Goal: Information Seeking & Learning: Learn about a topic

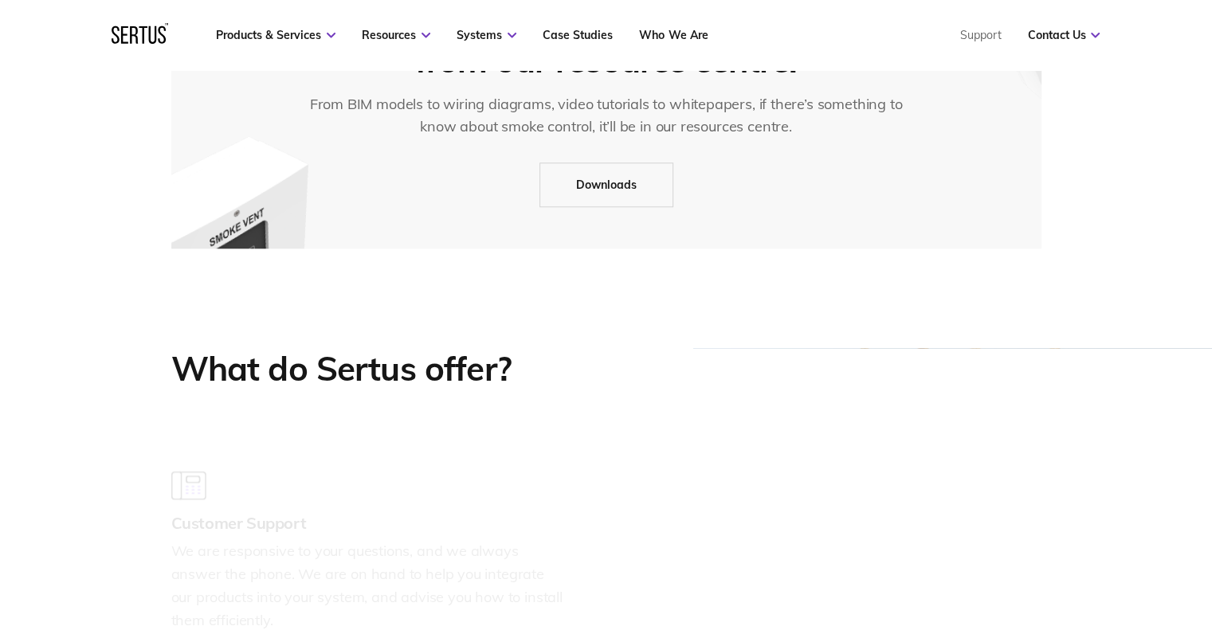
scroll to position [1912, 0]
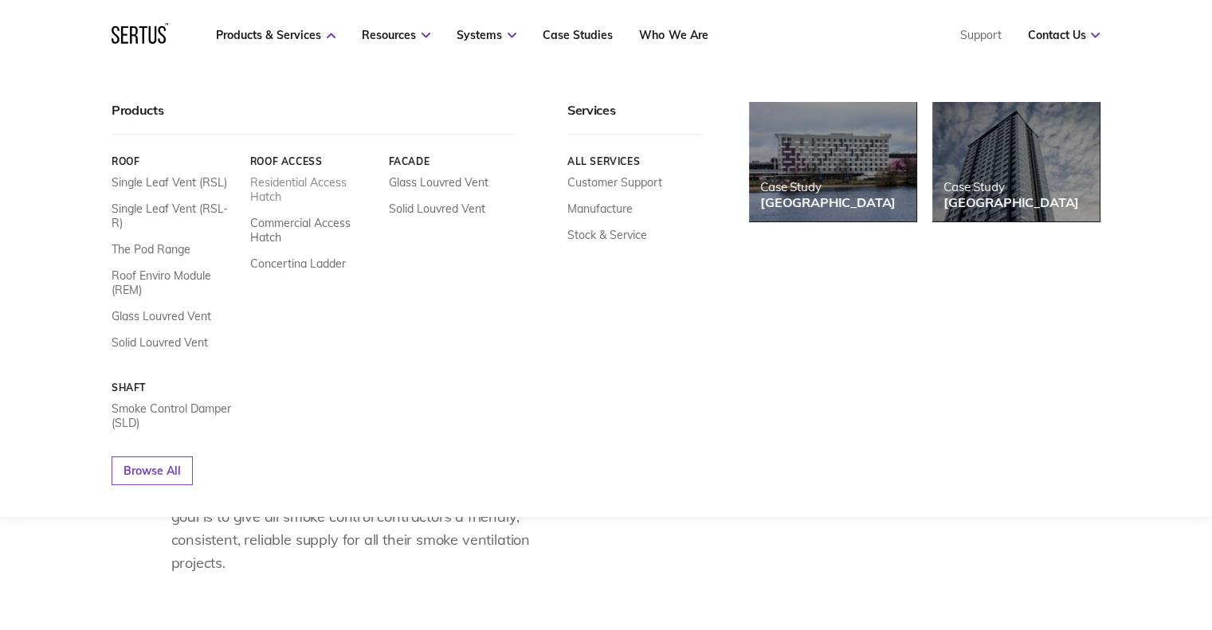
click at [277, 181] on link "Residential Access Hatch" at bounding box center [313, 189] width 127 height 29
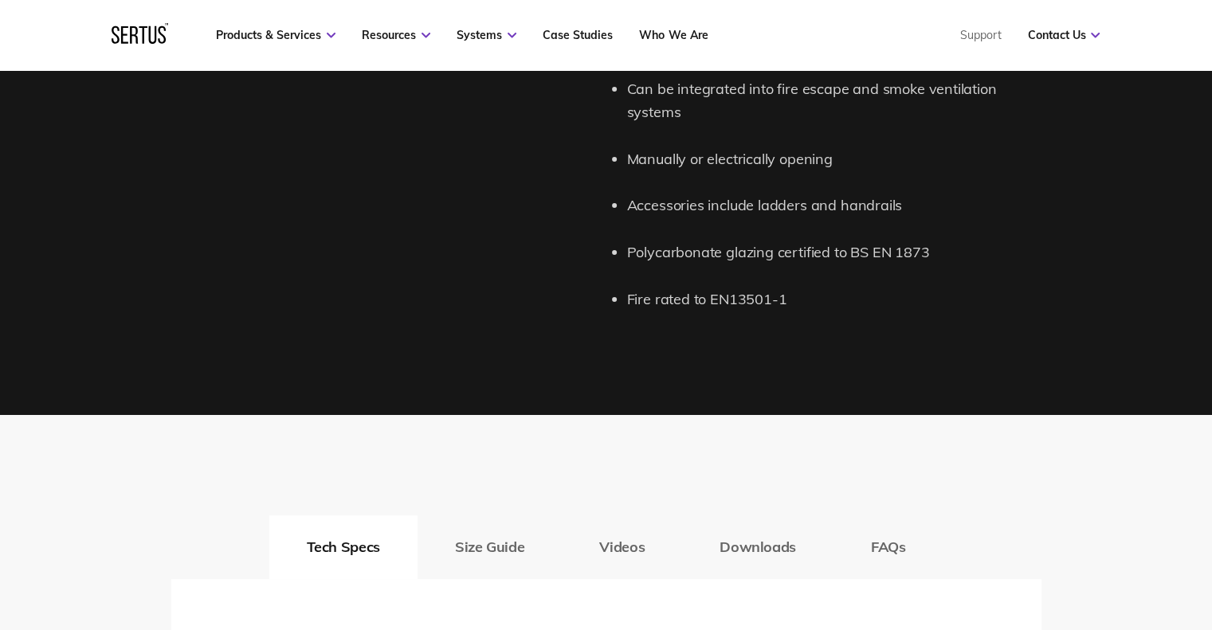
scroll to position [1699, 0]
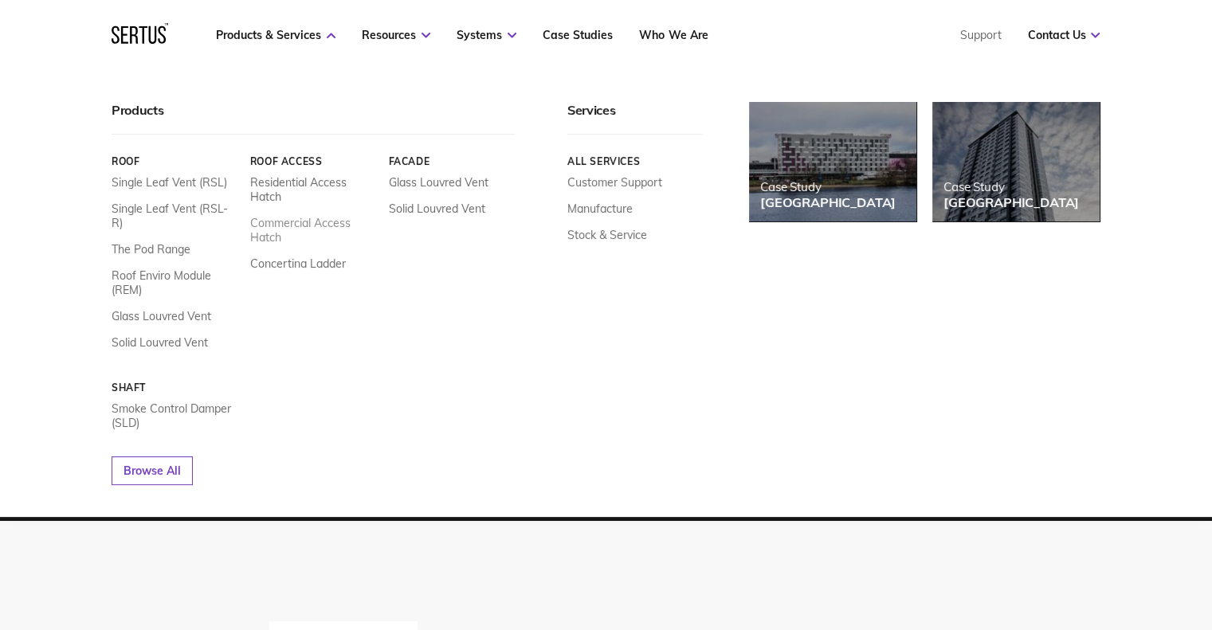
click at [290, 234] on link "Commercial Access Hatch" at bounding box center [313, 230] width 127 height 29
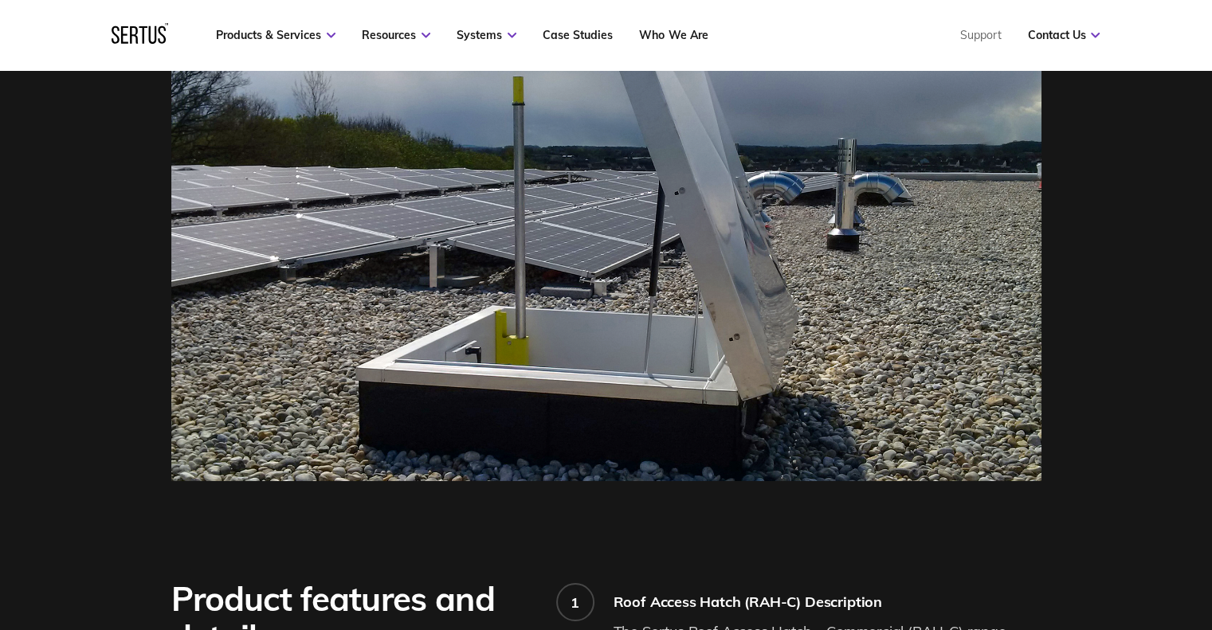
scroll to position [1062, 0]
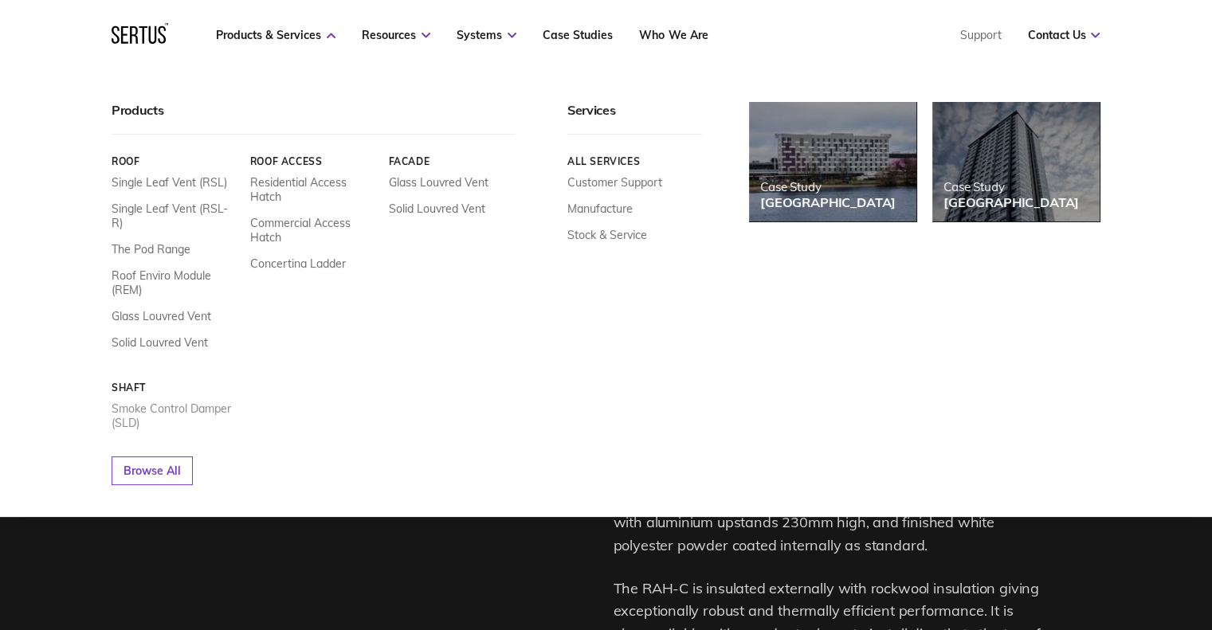
click at [175, 402] on link "Smoke Control Damper (SLD)" at bounding box center [175, 416] width 127 height 29
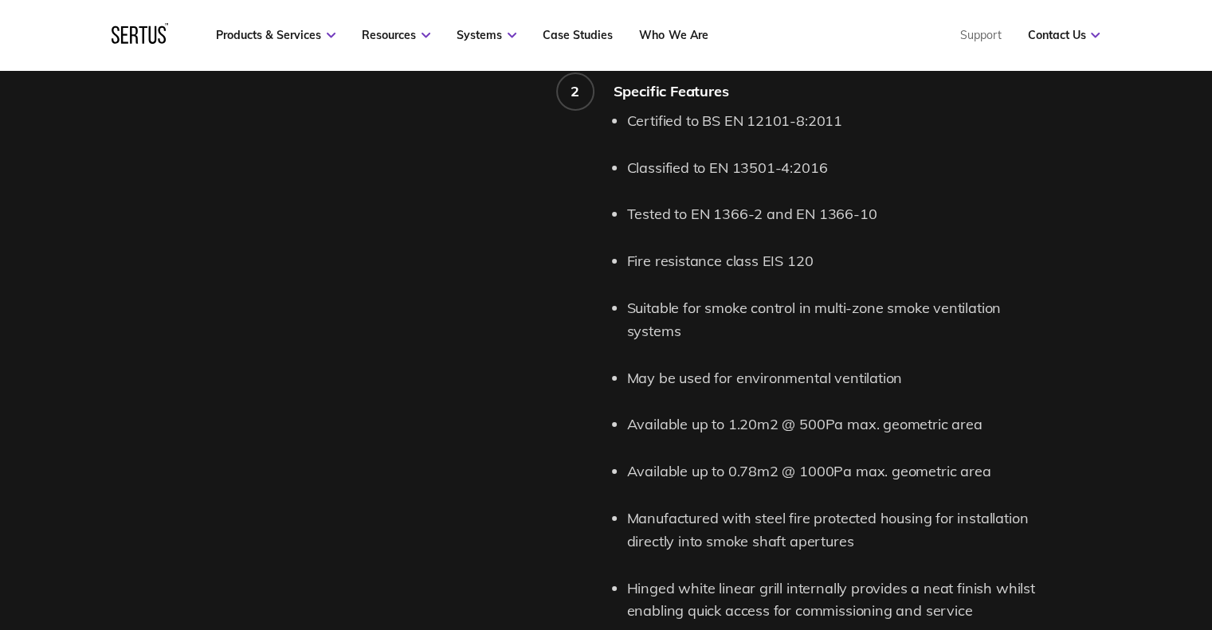
scroll to position [2443, 0]
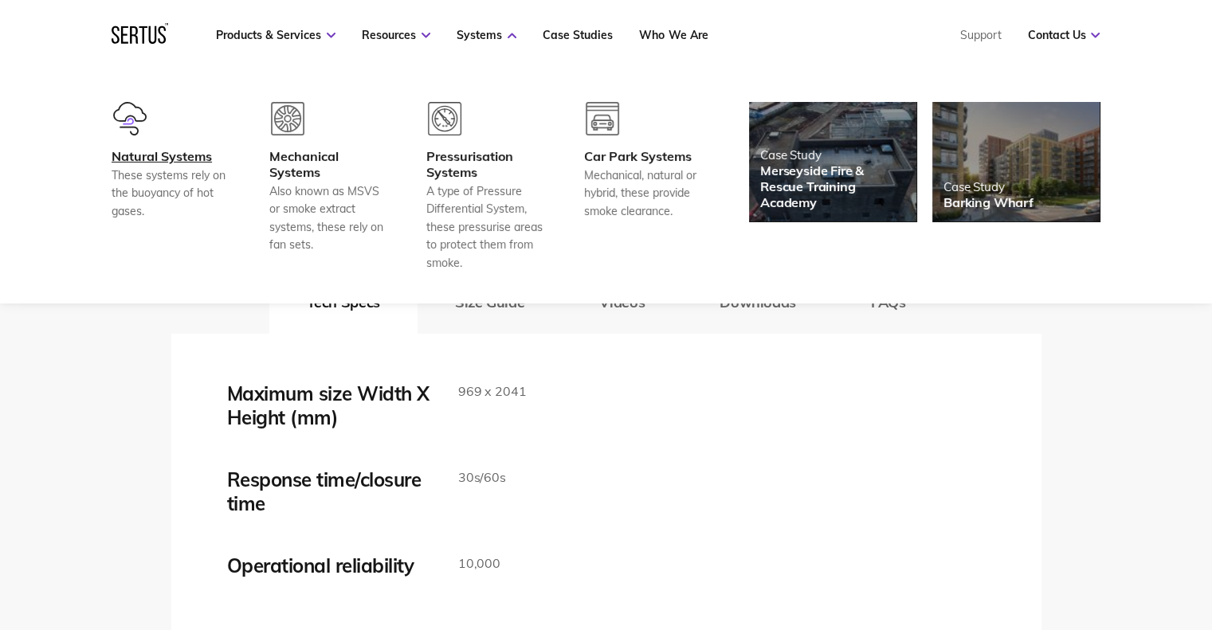
click at [156, 159] on div "Natural Systems" at bounding box center [171, 156] width 118 height 16
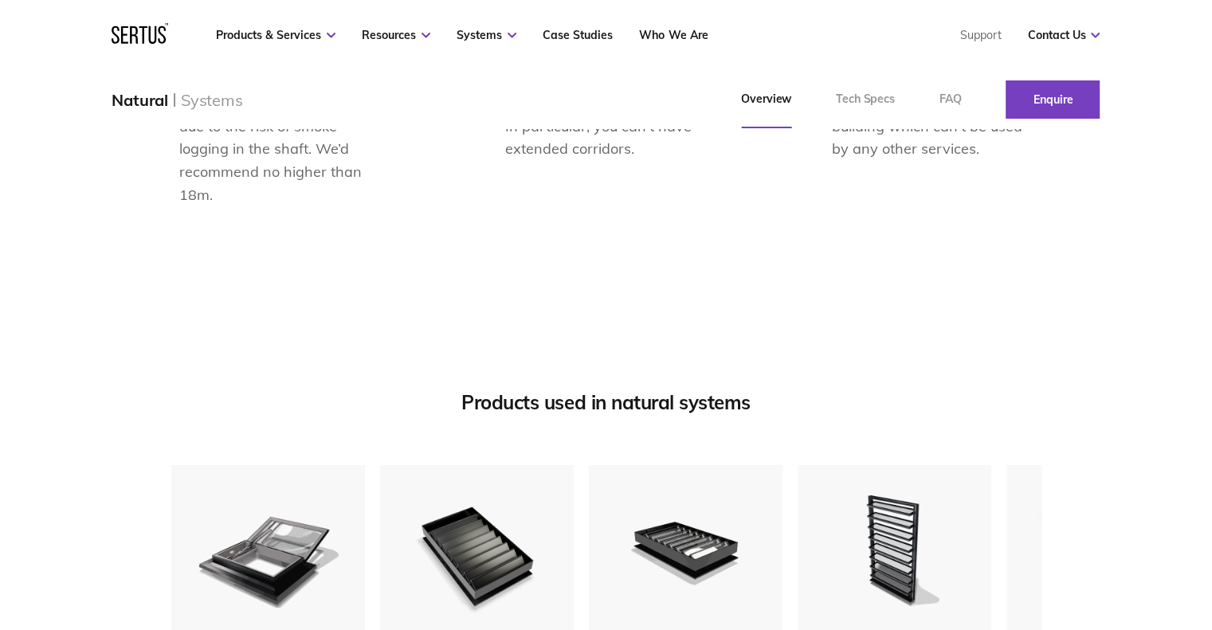
scroll to position [2018, 0]
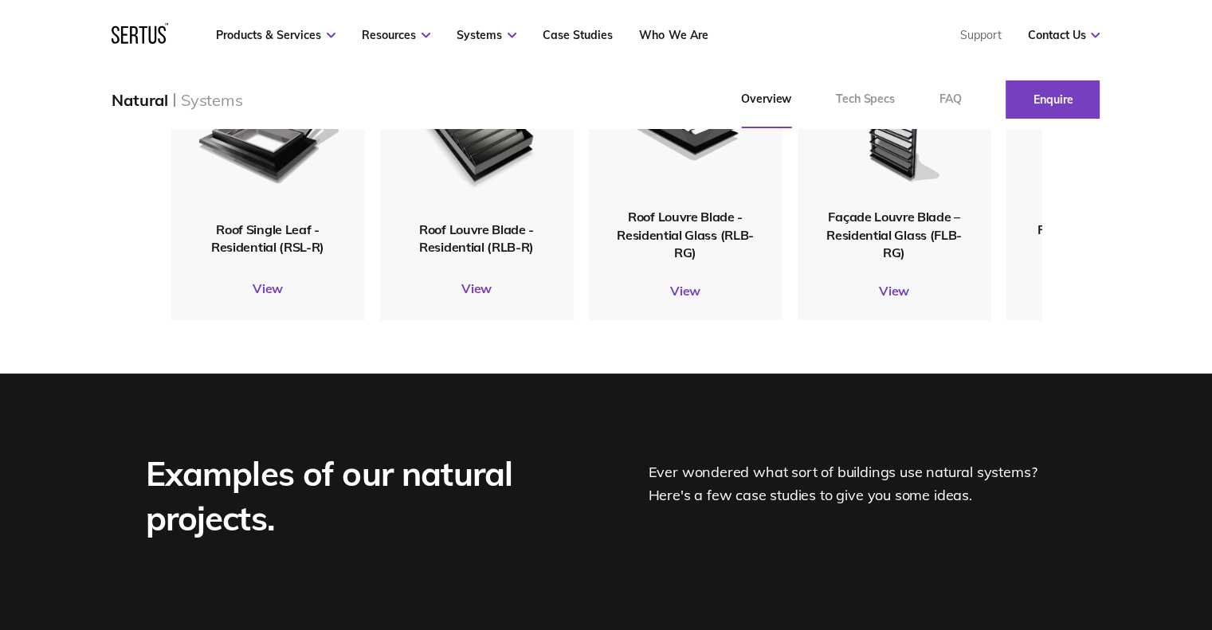
click at [1151, 244] on div "Products used in natural systems Roof Single Leaf - Residential (RSL-R) View Ro…" at bounding box center [606, 138] width 1212 height 472
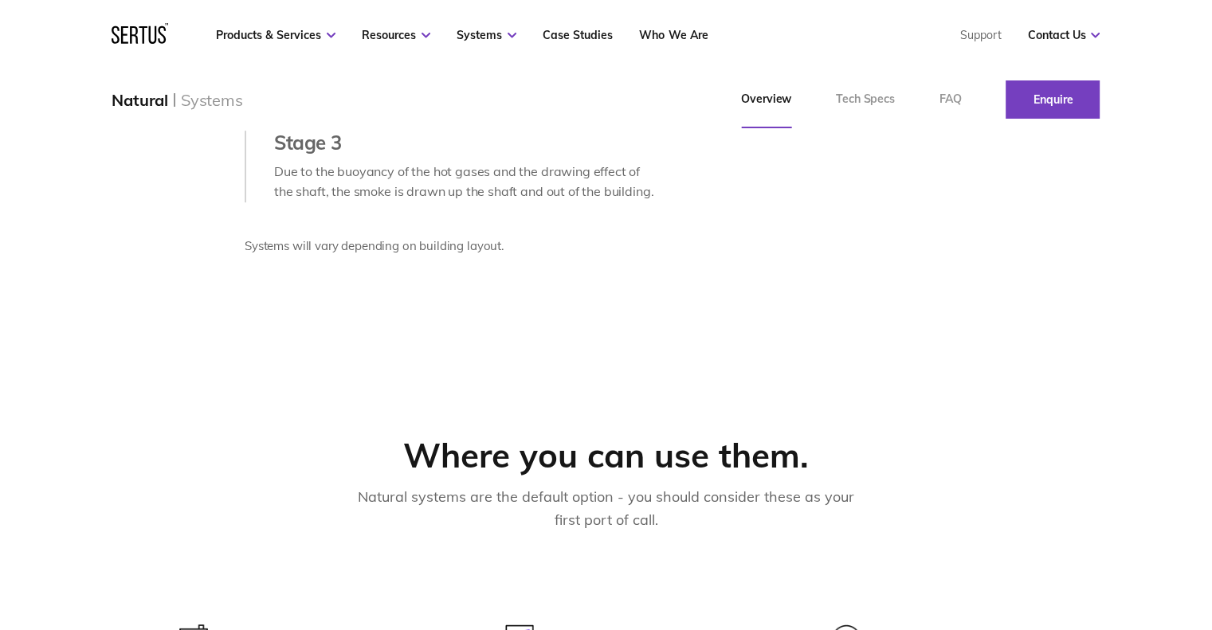
scroll to position [637, 0]
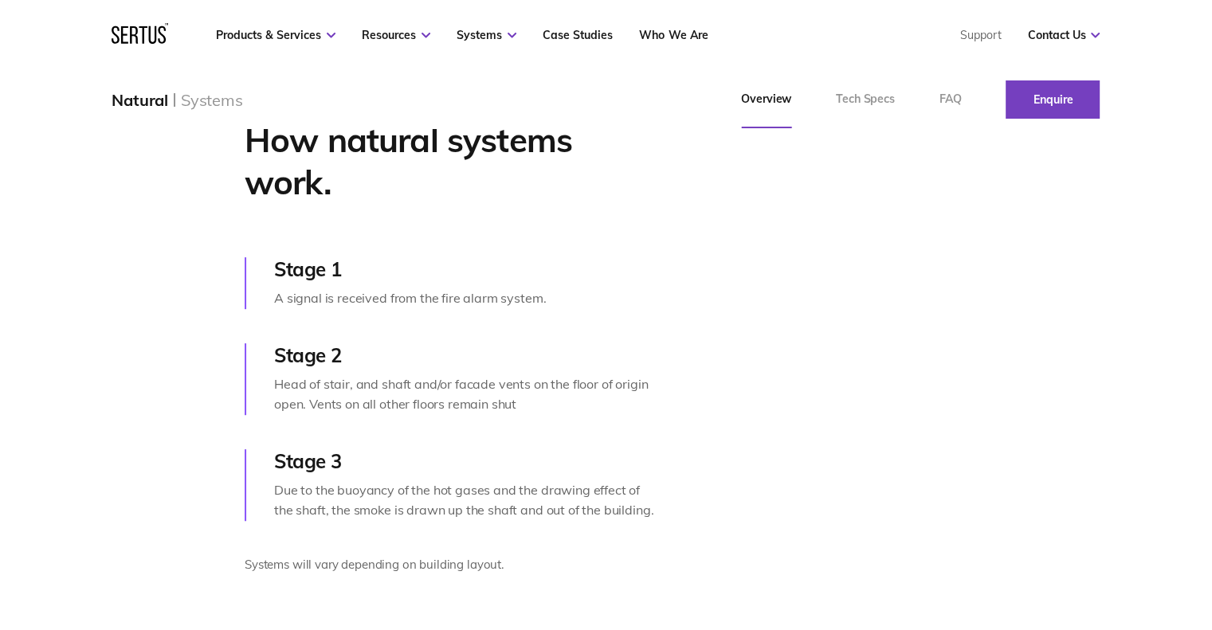
click at [126, 276] on div "How natural systems work. Stage 1 A signal is received from the fire alarm syst…" at bounding box center [387, 357] width 606 height 475
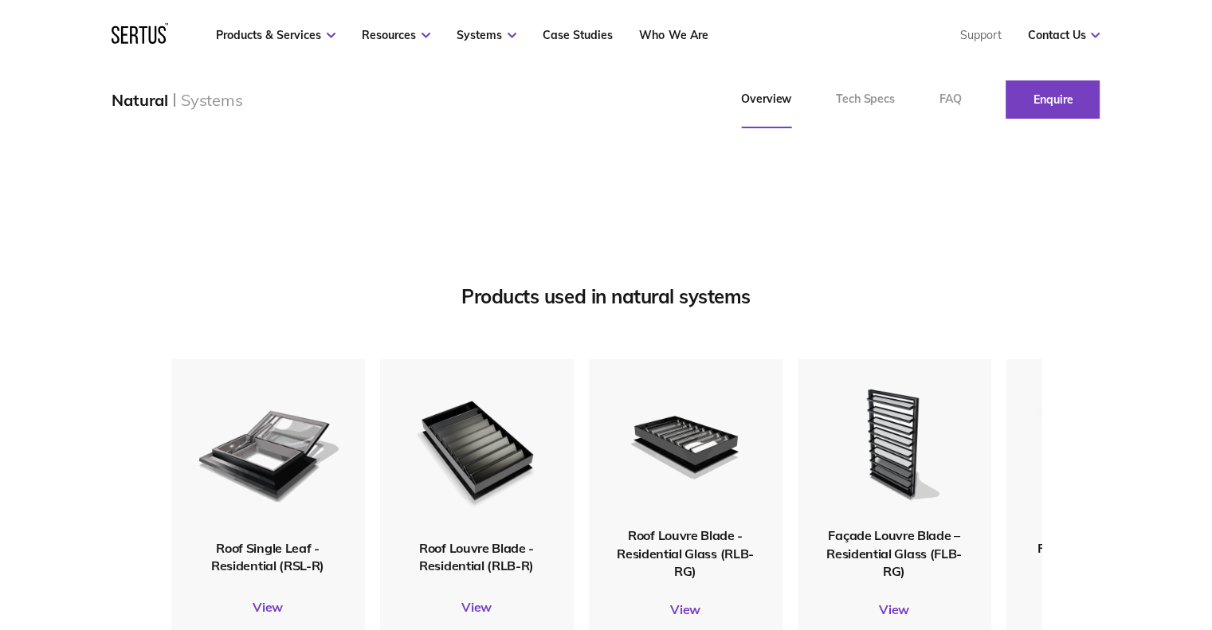
scroll to position [1806, 0]
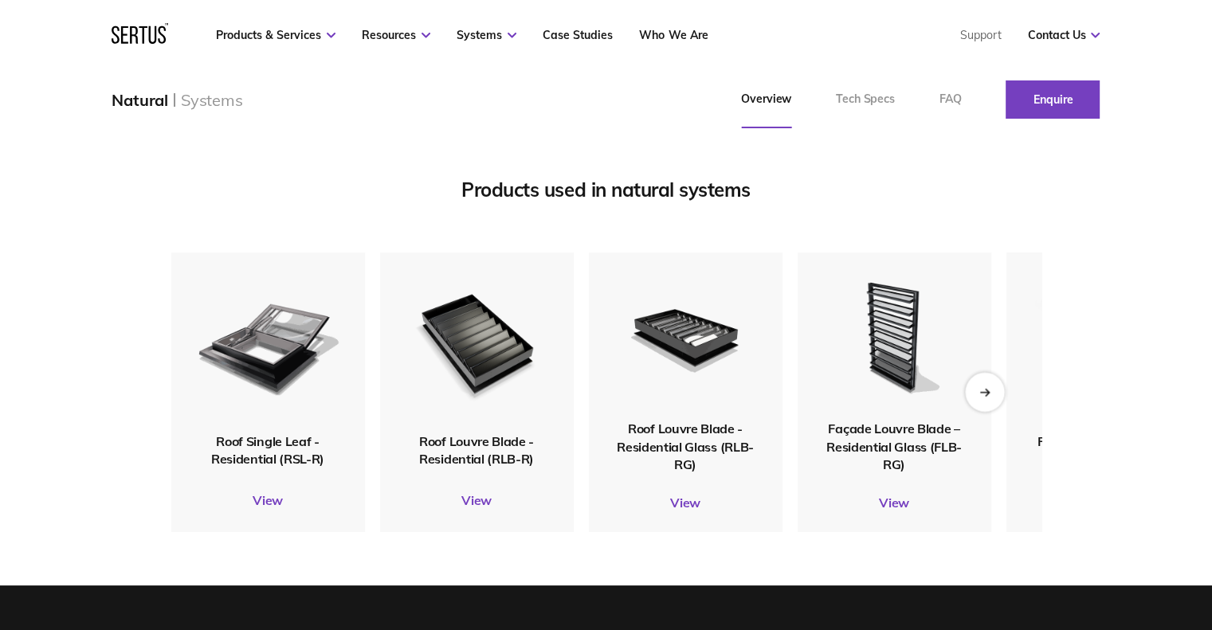
click at [997, 392] on div "Next slide" at bounding box center [984, 391] width 39 height 39
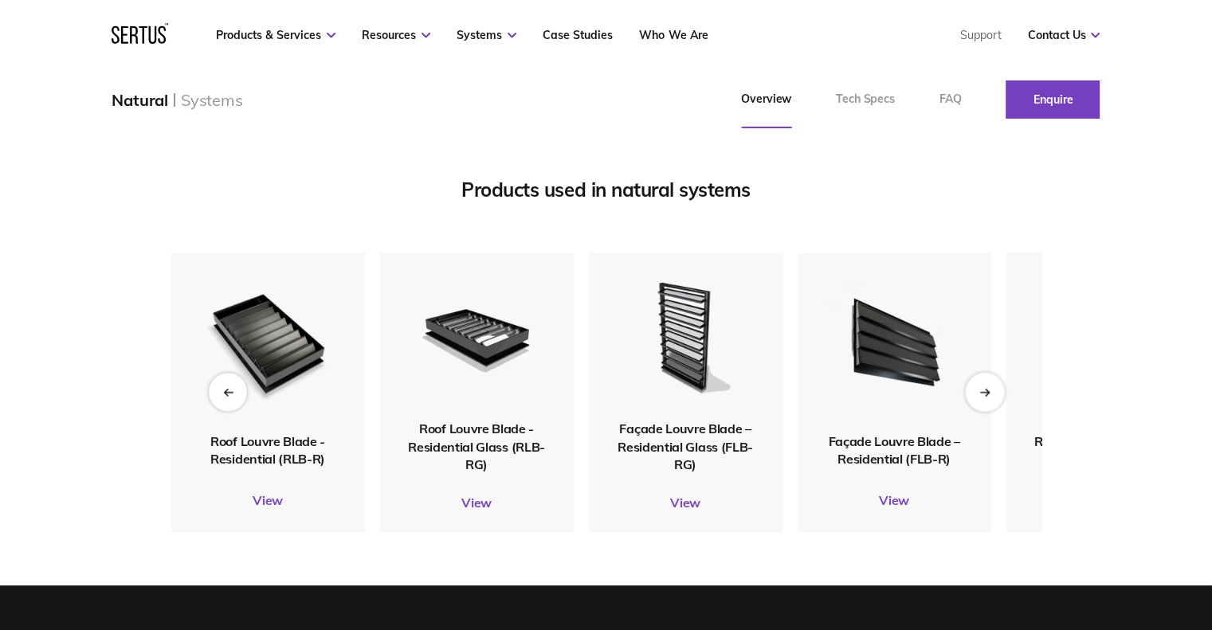
click at [985, 392] on icon "Next slide" at bounding box center [983, 392] width 9 height 0
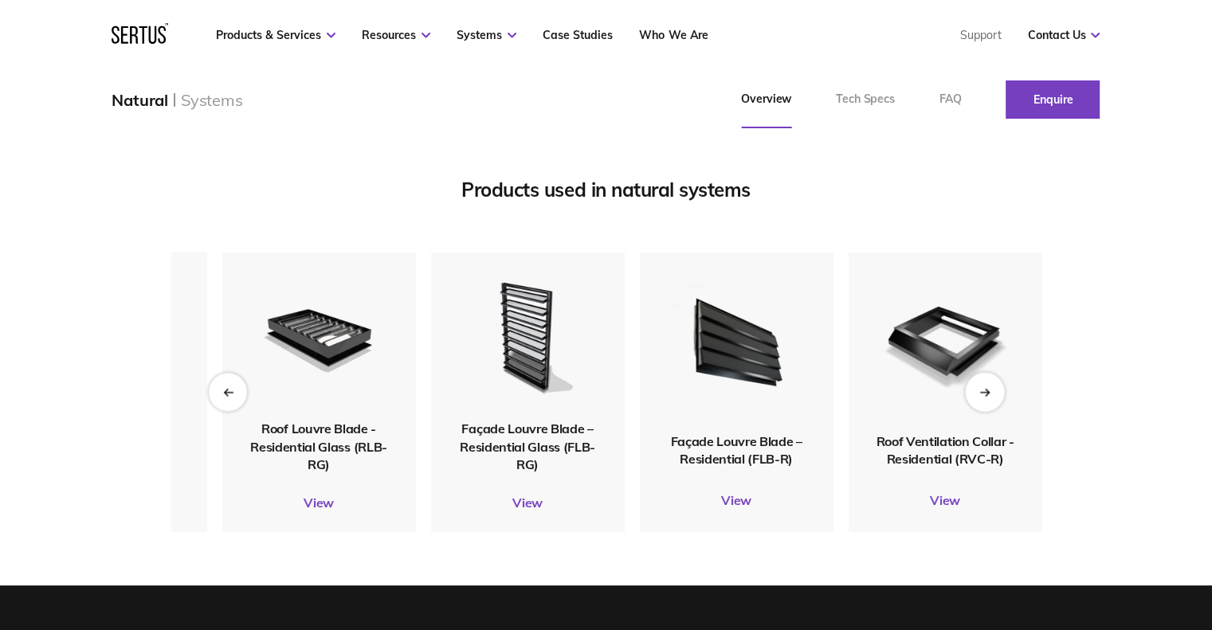
click at [985, 392] on icon "Next slide" at bounding box center [983, 392] width 9 height 0
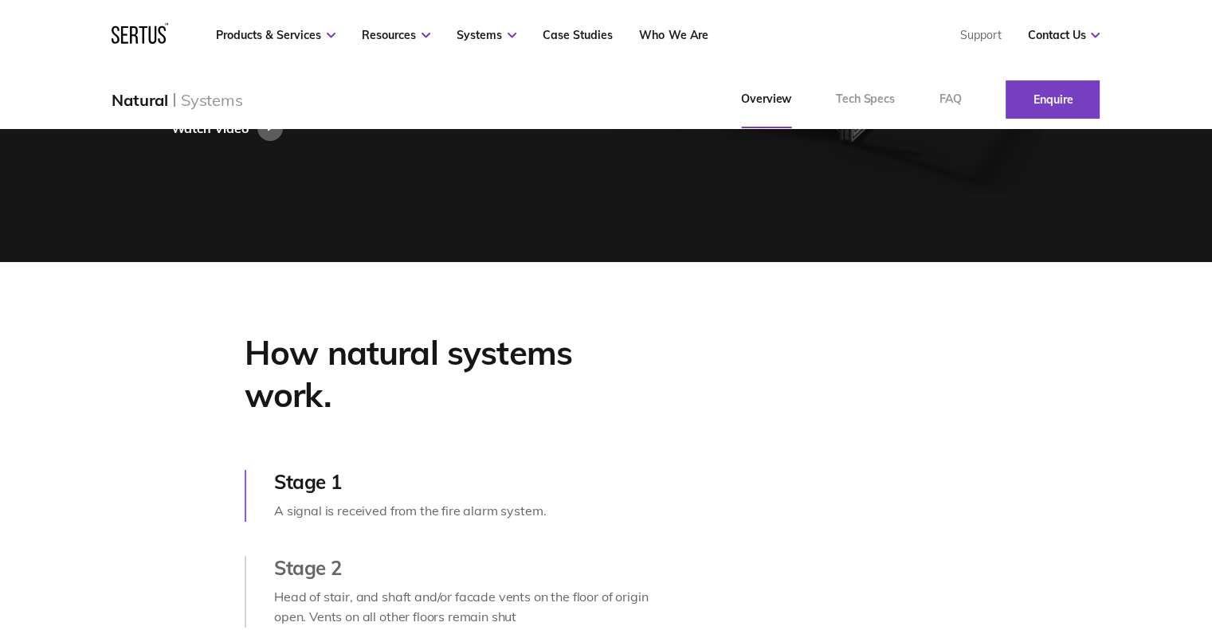
scroll to position [0, 0]
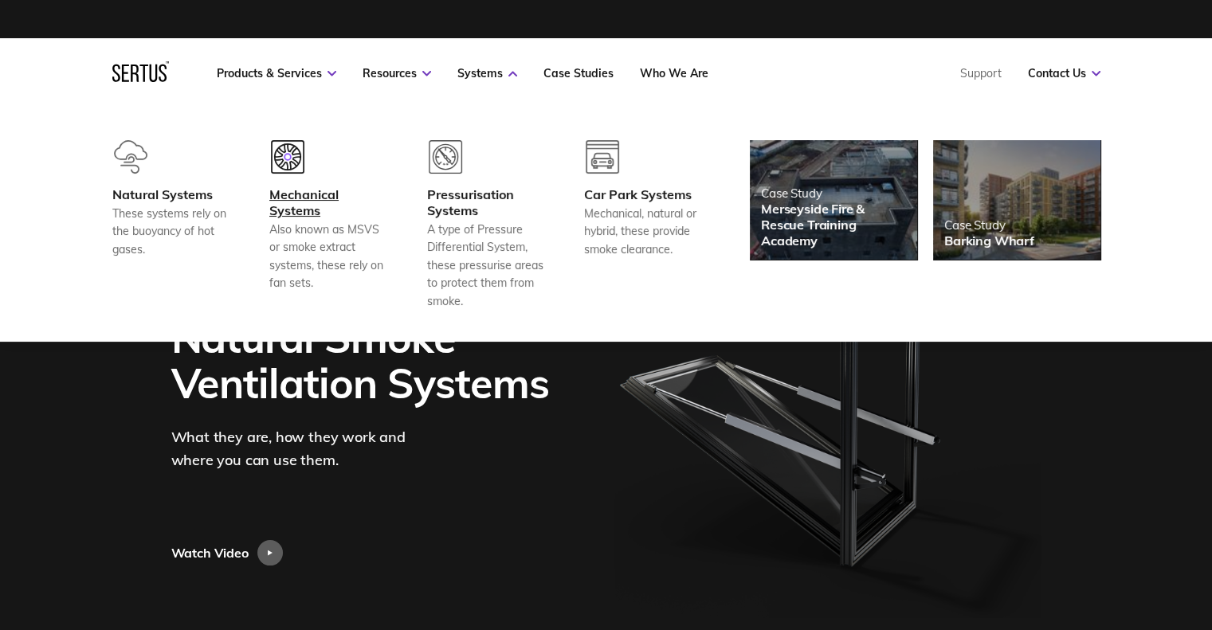
click at [293, 214] on div "Mechanical Systems" at bounding box center [328, 202] width 118 height 32
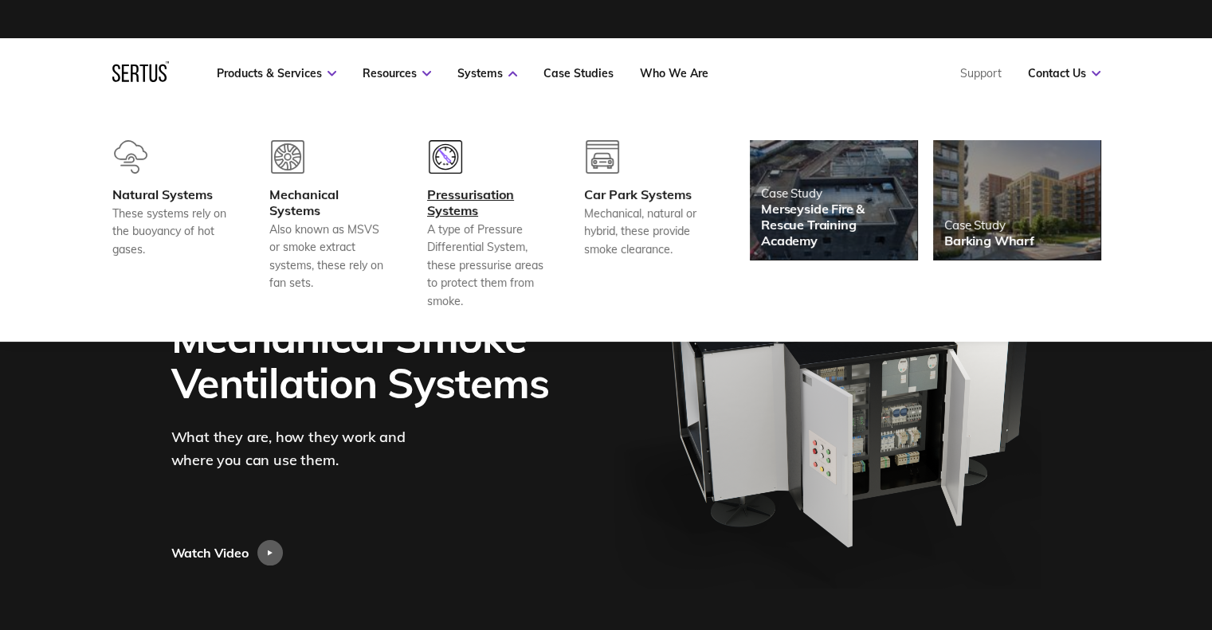
click at [465, 194] on div "Pressurisation Systems" at bounding box center [486, 202] width 118 height 32
click at [465, 209] on div "Pressurisation Systems" at bounding box center [486, 202] width 118 height 32
click at [626, 190] on div "Car Park Systems" at bounding box center [643, 194] width 118 height 16
